Goal: Transaction & Acquisition: Subscribe to service/newsletter

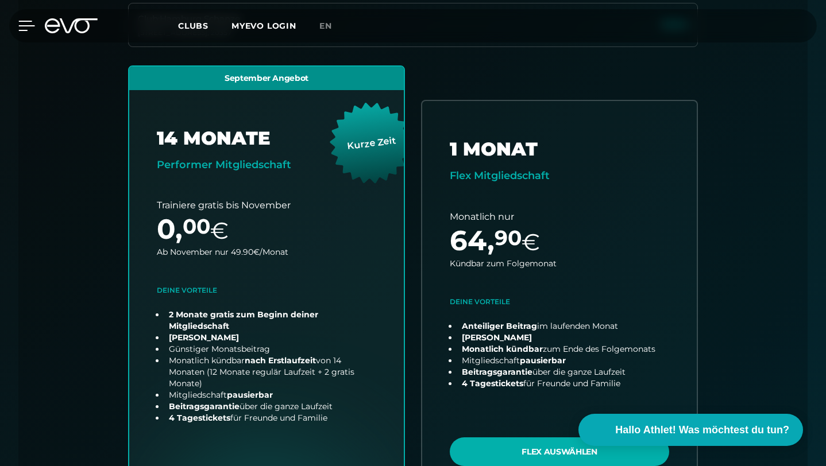
click at [23, 21] on icon at bounding box center [27, 25] width 16 height 9
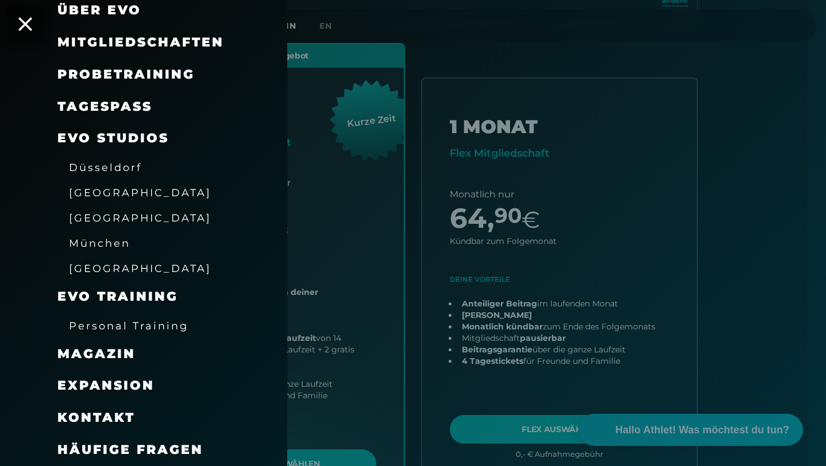
scroll to position [420, 0]
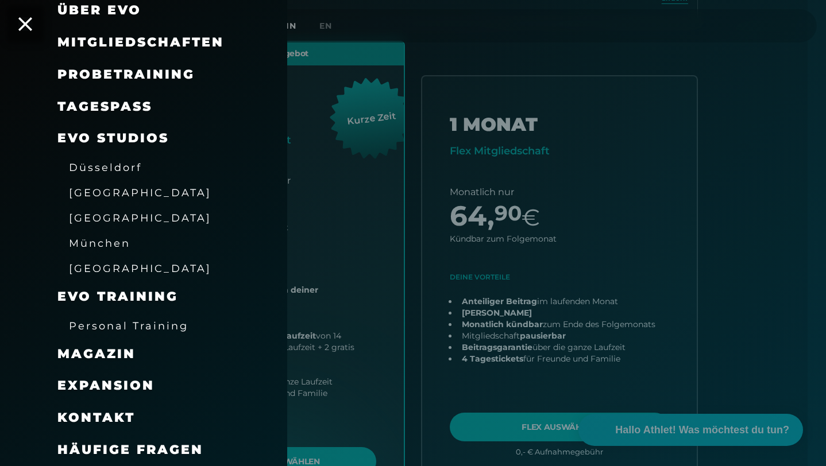
click at [111, 415] on span "Kontakt" at bounding box center [96, 418] width 78 height 16
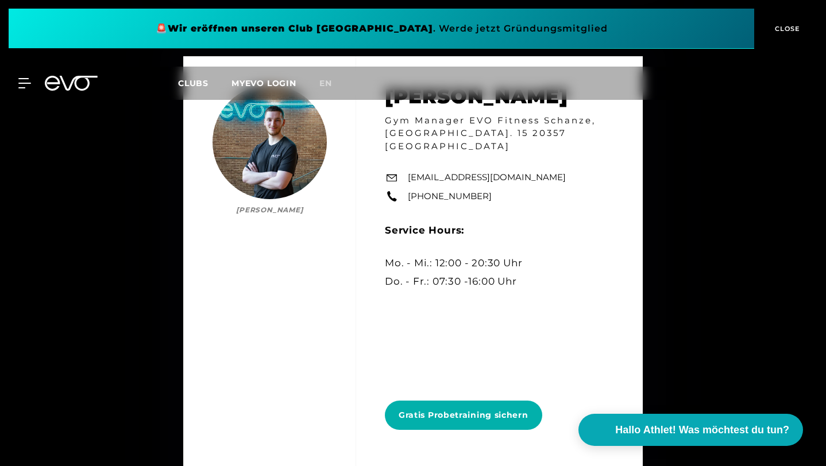
scroll to position [5656, 0]
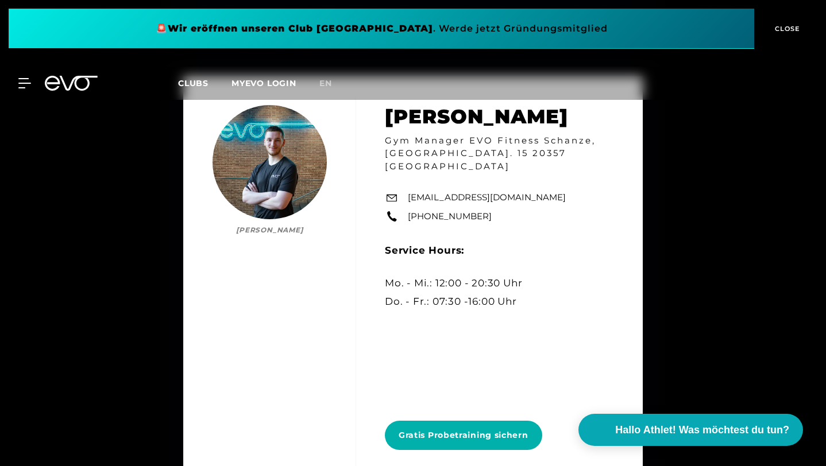
click at [24, 75] on div "MyEVO Login Über EVO Mitgliedschaften Probetraining TAGESPASS EVO Studios Düsse…" at bounding box center [412, 83] width 821 height 33
click at [21, 86] on icon at bounding box center [26, 83] width 17 height 10
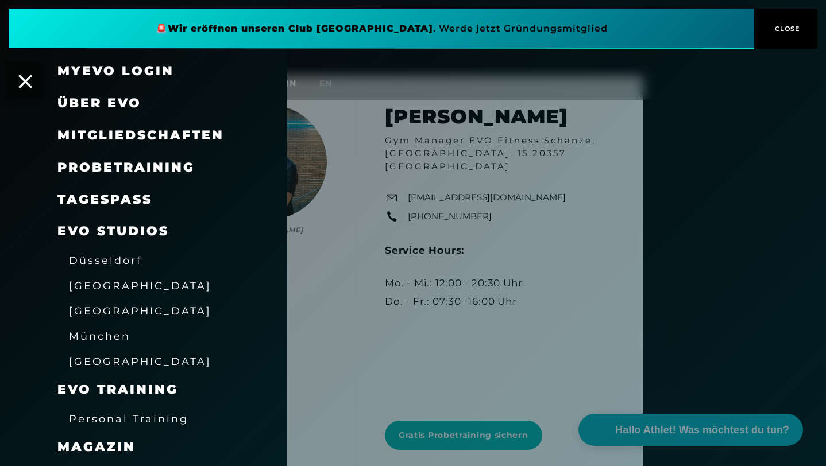
scroll to position [0, 0]
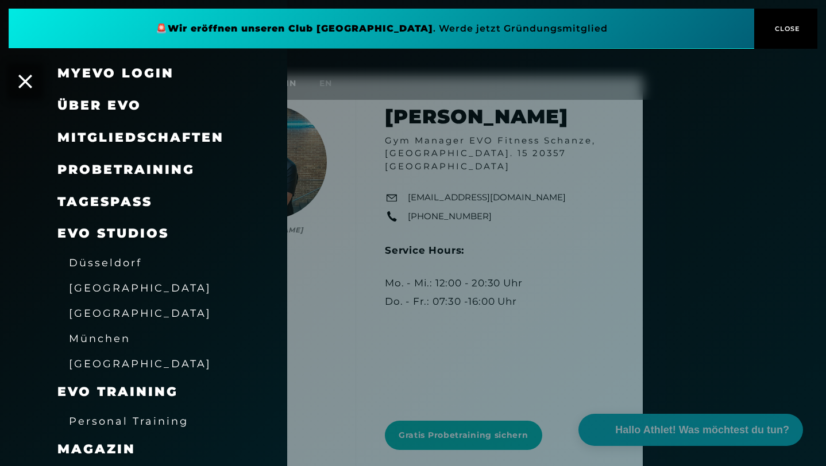
click at [130, 146] on div "Mitgliedschaften" at bounding box center [140, 138] width 167 height 18
click at [136, 138] on span "Mitgliedschaften" at bounding box center [140, 138] width 167 height 16
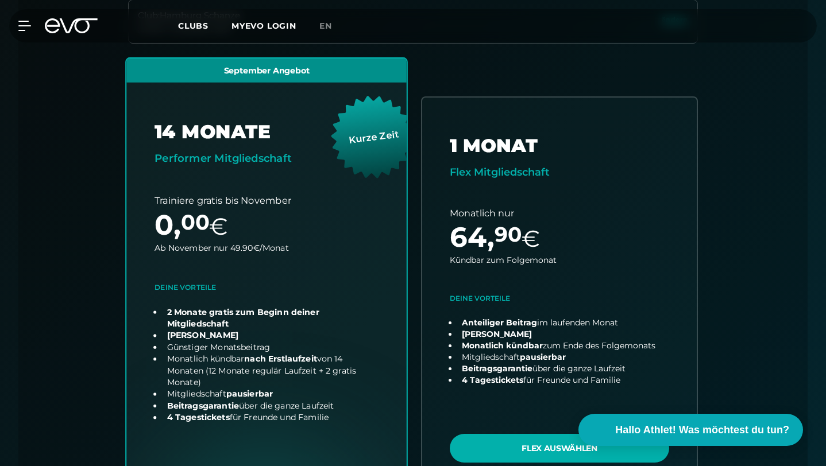
scroll to position [405, 0]
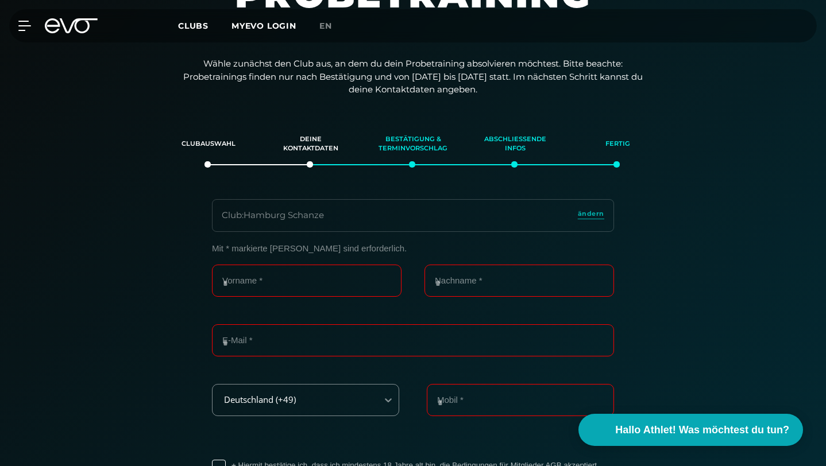
scroll to position [187, 0]
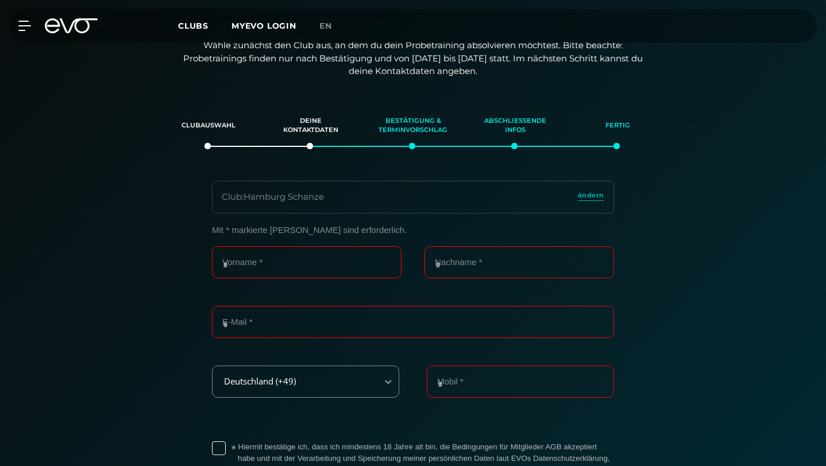
scroll to position [197, 0]
